Goal: Information Seeking & Learning: Learn about a topic

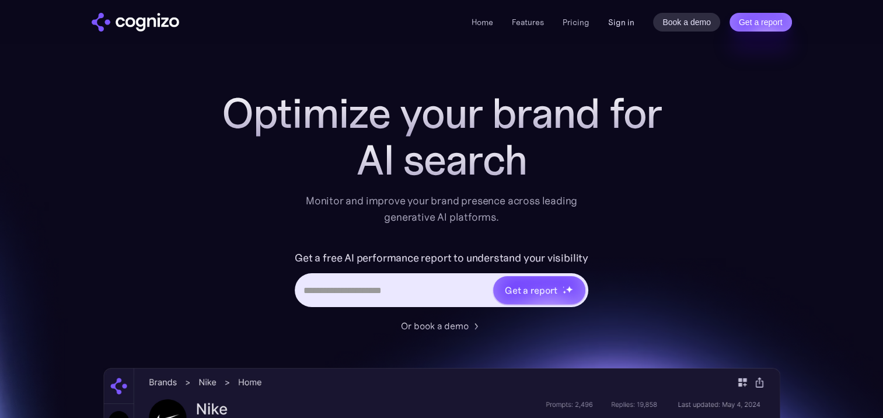
click at [612, 25] on link "Sign in" at bounding box center [621, 22] width 26 height 14
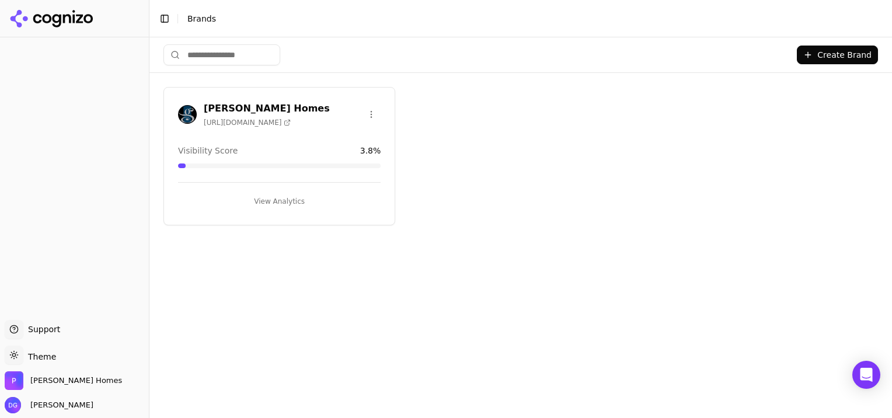
click at [279, 194] on button "View Analytics" at bounding box center [279, 201] width 203 height 19
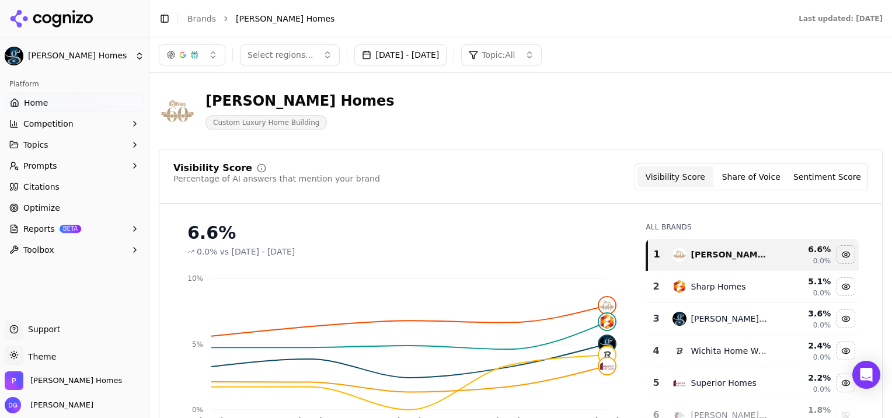
scroll to position [64, 0]
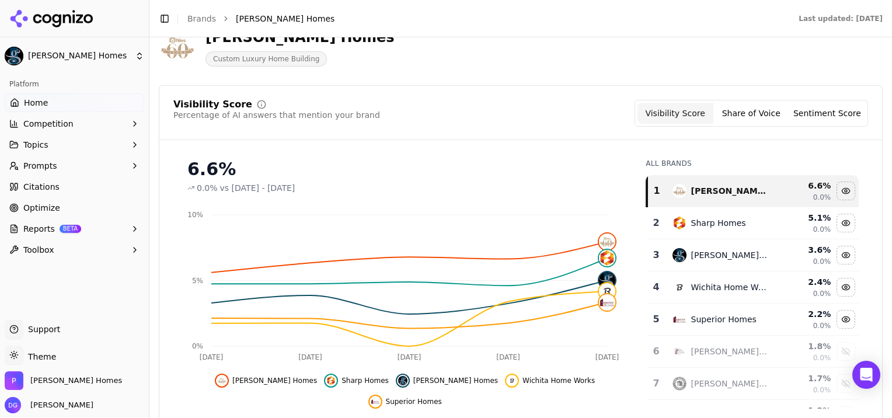
click at [758, 112] on button "Share of Voice" at bounding box center [751, 113] width 76 height 21
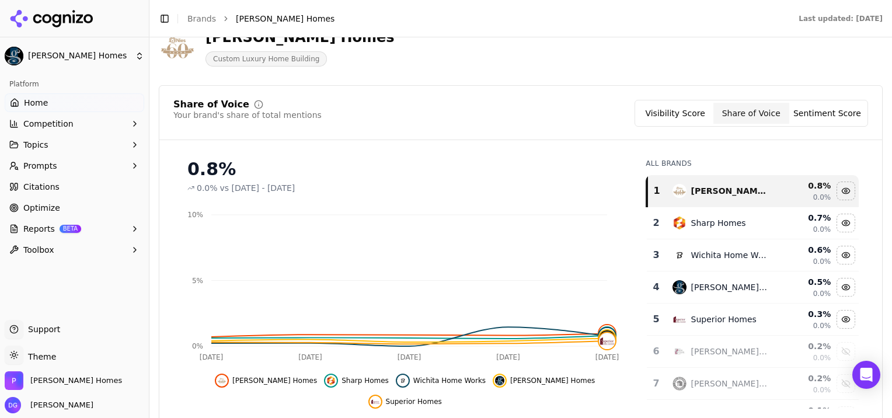
click at [824, 112] on button "Sentiment Score" at bounding box center [827, 113] width 76 height 21
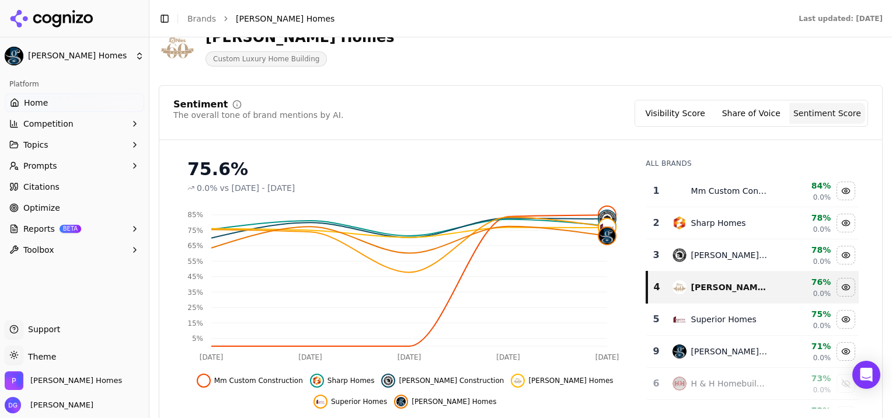
drag, startPoint x: 531, startPoint y: 119, endPoint x: 522, endPoint y: 121, distance: 9.6
click at [522, 121] on div "Sentiment The overall tone of brand mentions by AI. Visibility Score Share of V…" at bounding box center [520, 113] width 695 height 27
